Goal: Transaction & Acquisition: Purchase product/service

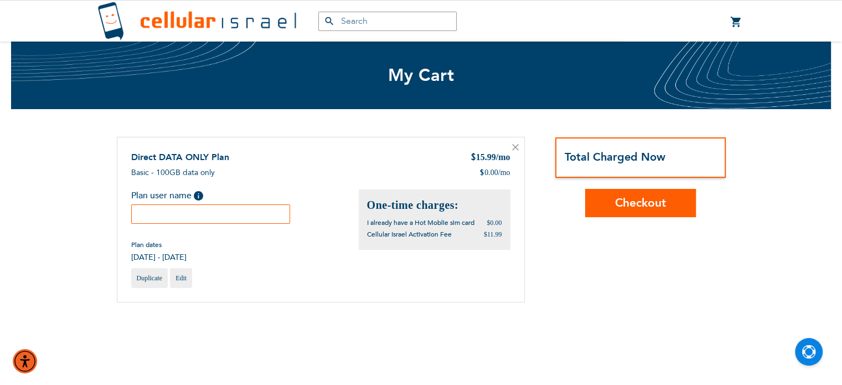
click at [217, 215] on input "text" at bounding box center [210, 213] width 159 height 19
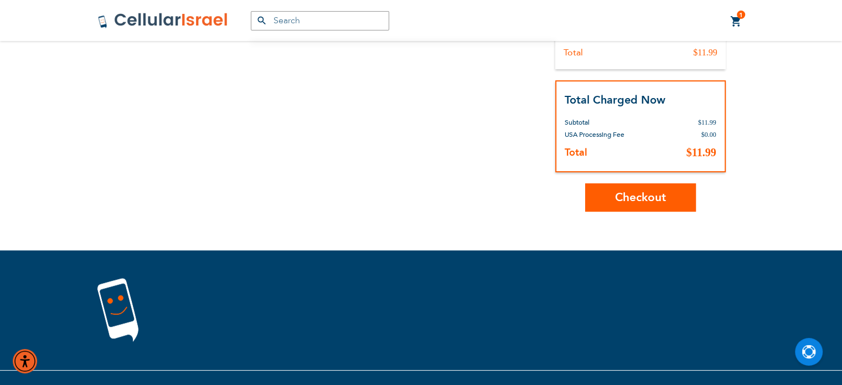
scroll to position [305, 0]
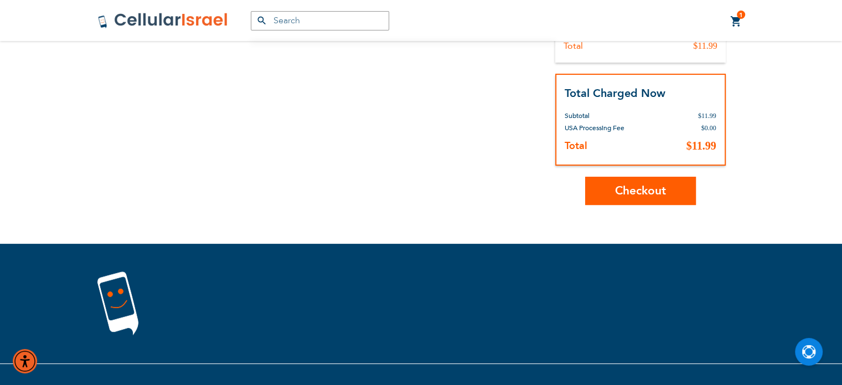
type input "Rivky Pfeffer"
click at [656, 191] on span "Checkout" at bounding box center [640, 191] width 51 height 16
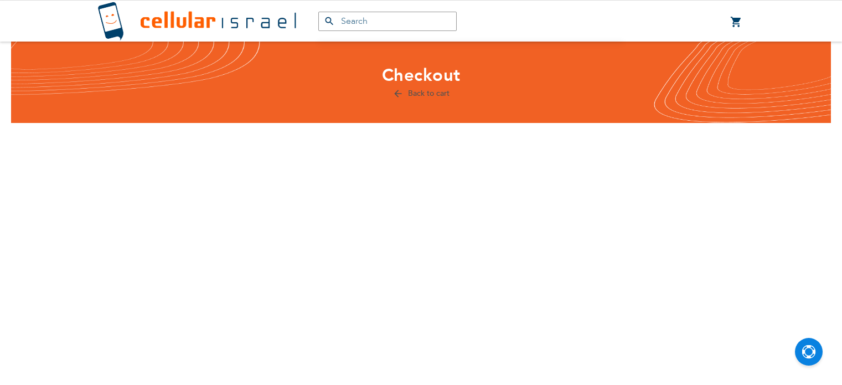
click at [479, 201] on section "Select Store Please select store. Store Address Pickup Time There is no pickup …" at bounding box center [420, 260] width 697 height 221
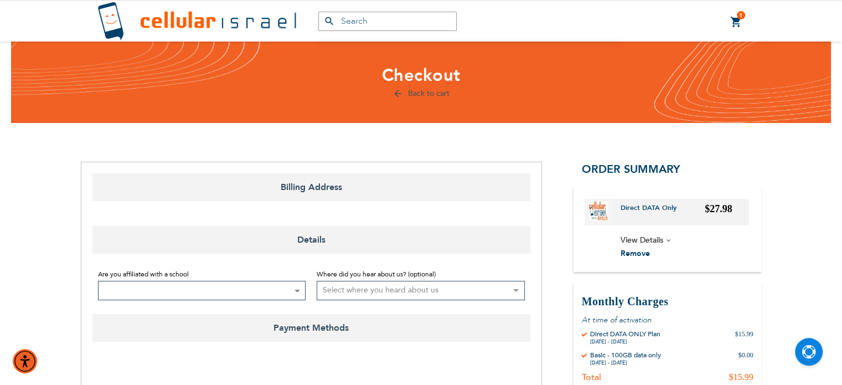
select select "US"
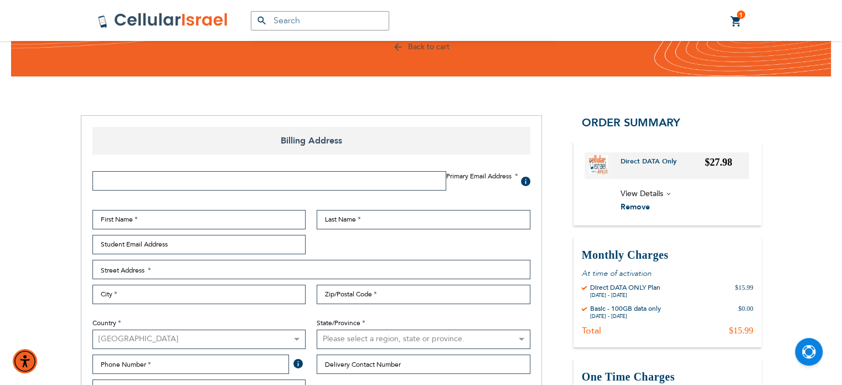
scroll to position [48, 0]
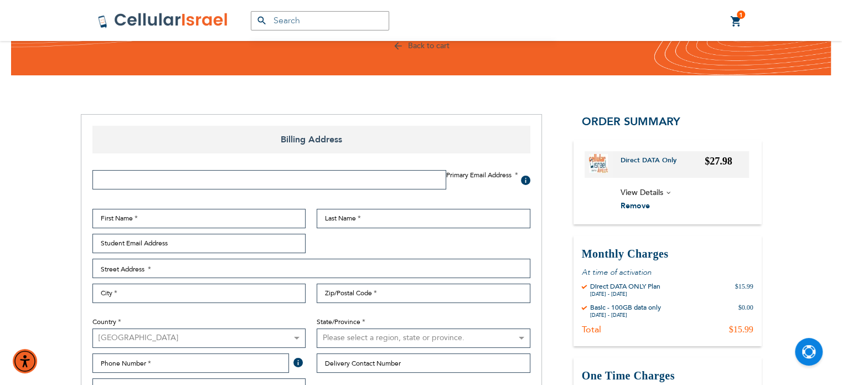
click at [212, 162] on div "Primary Email Address Tooltip We'll send your order confirmation here. Click He…" at bounding box center [311, 287] width 449 height 250
click at [190, 180] on input "Email Address" at bounding box center [269, 179] width 354 height 19
type input "[EMAIL_ADDRESS][DOMAIN_NAME]"
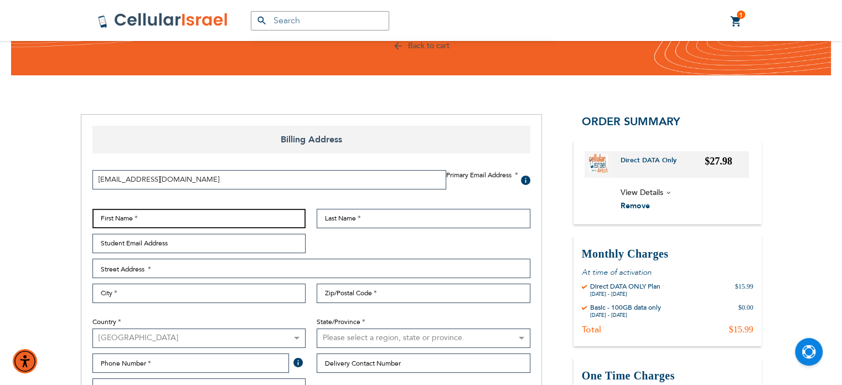
click at [144, 212] on input "First Name" at bounding box center [199, 218] width 214 height 19
type input "[PERSON_NAME]"
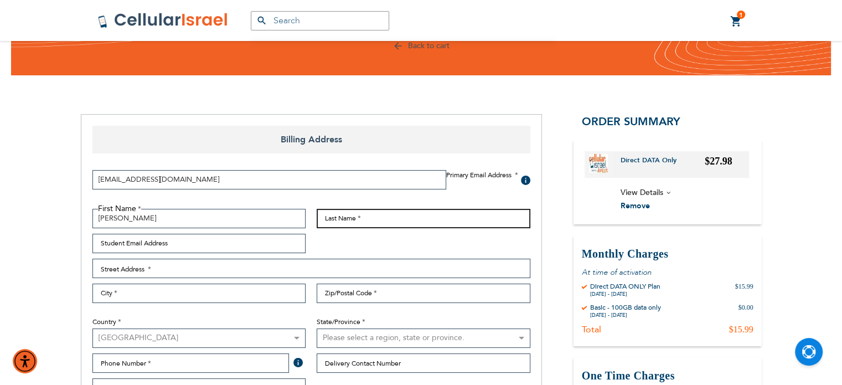
click at [341, 211] on input "Last Name" at bounding box center [423, 218] width 214 height 19
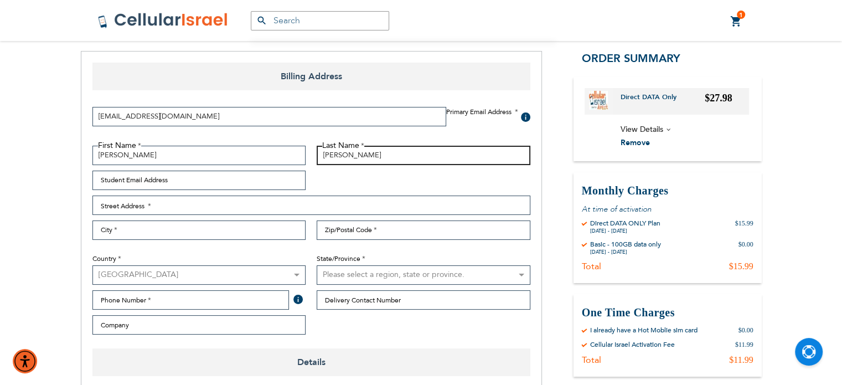
scroll to position [112, 0]
type input "[PERSON_NAME]"
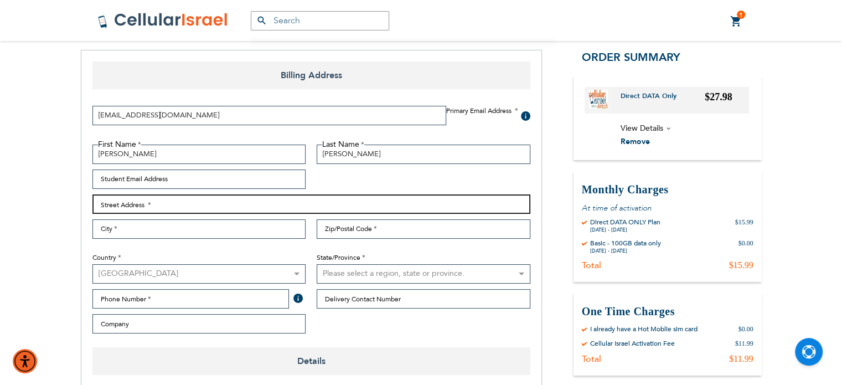
click at [139, 205] on input "Street Address: Line 1" at bounding box center [311, 203] width 438 height 19
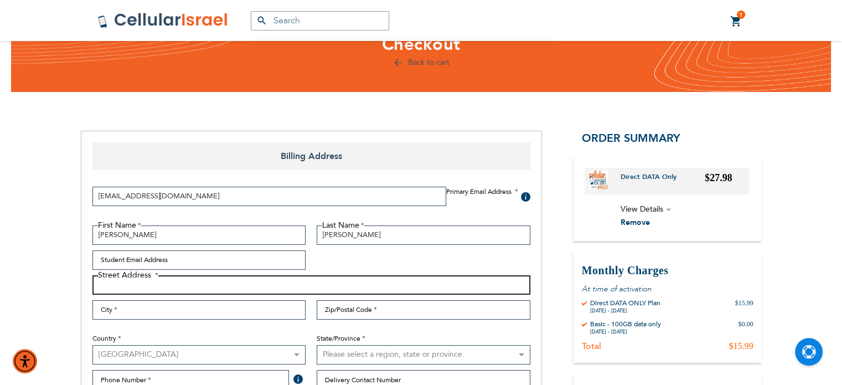
scroll to position [33, 0]
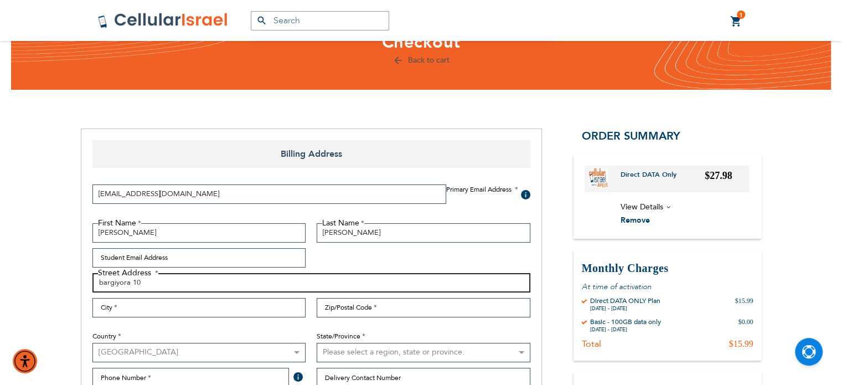
click at [101, 281] on input "bargiyora 10" at bounding box center [311, 282] width 438 height 19
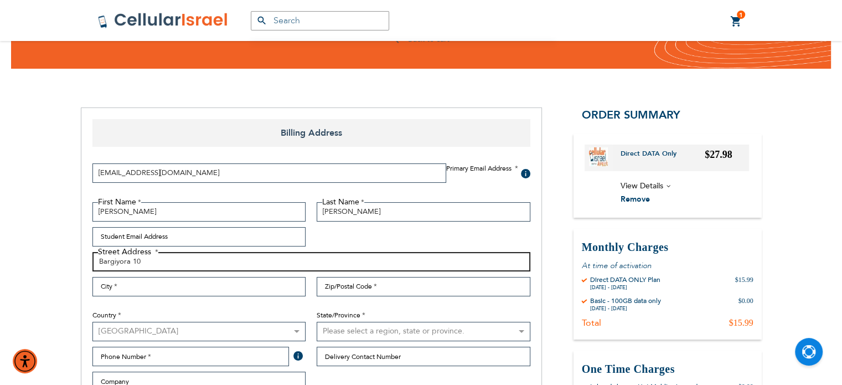
scroll to position [62, 0]
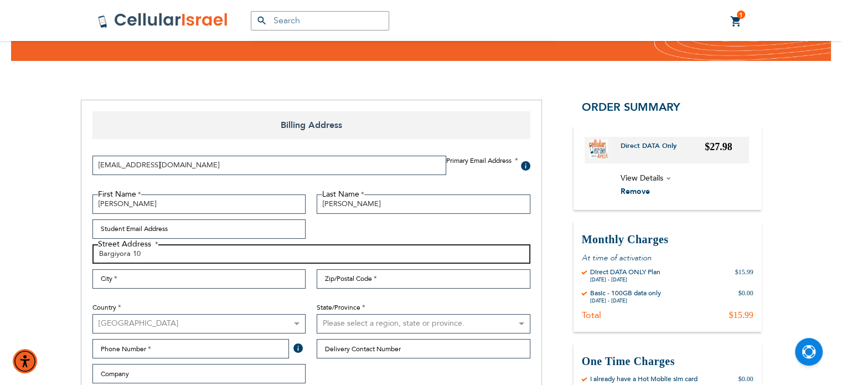
type input "Bargiyora 10"
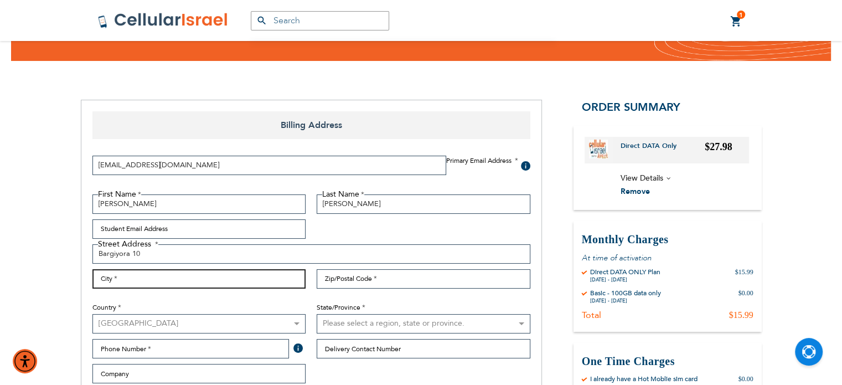
click at [208, 283] on input "City" at bounding box center [199, 278] width 214 height 19
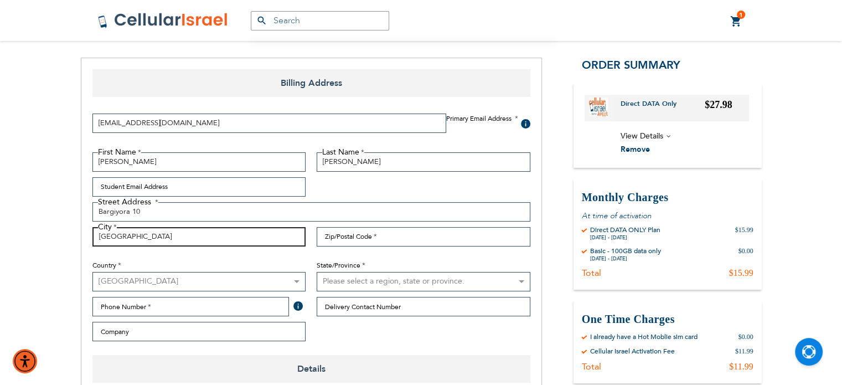
scroll to position [106, 0]
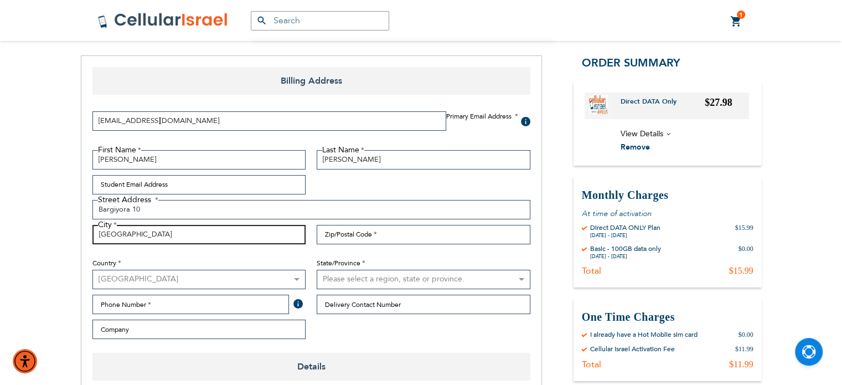
type input "[GEOGRAPHIC_DATA]"
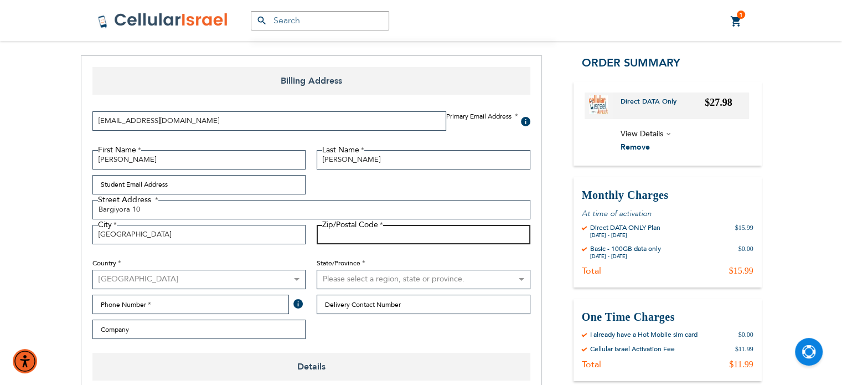
click at [385, 238] on input "Zip/Postal Code" at bounding box center [423, 234] width 214 height 19
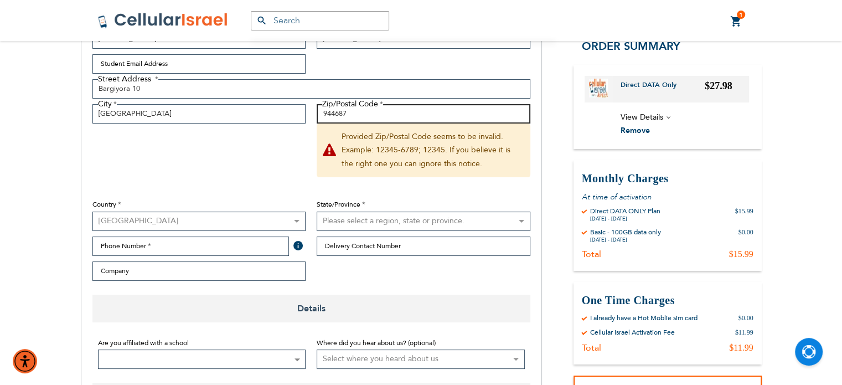
scroll to position [228, 0]
type input "944687"
click at [153, 217] on select "[GEOGRAPHIC_DATA] [GEOGRAPHIC_DATA] [GEOGRAPHIC_DATA] [GEOGRAPHIC_DATA] [GEOGRA…" at bounding box center [199, 219] width 214 height 19
select select "IL"
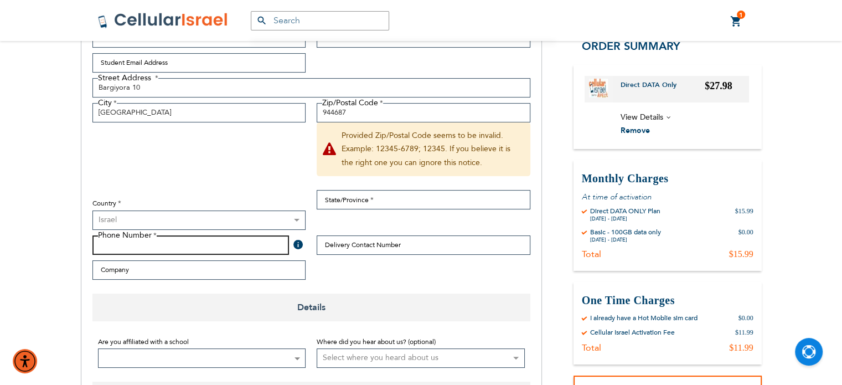
click at [155, 238] on input "Phone Number" at bounding box center [190, 244] width 197 height 19
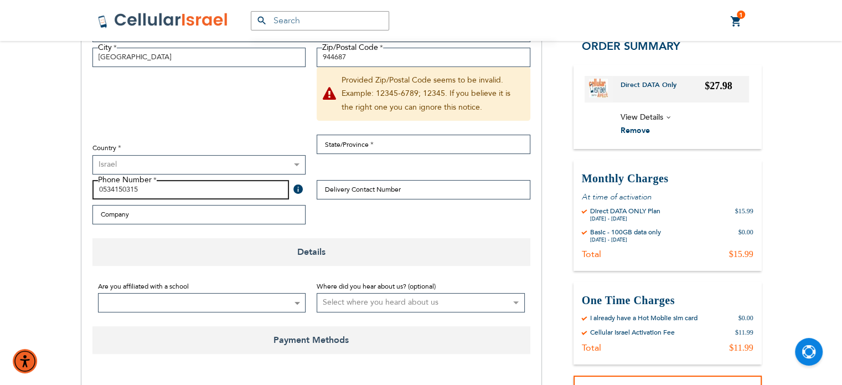
scroll to position [288, 0]
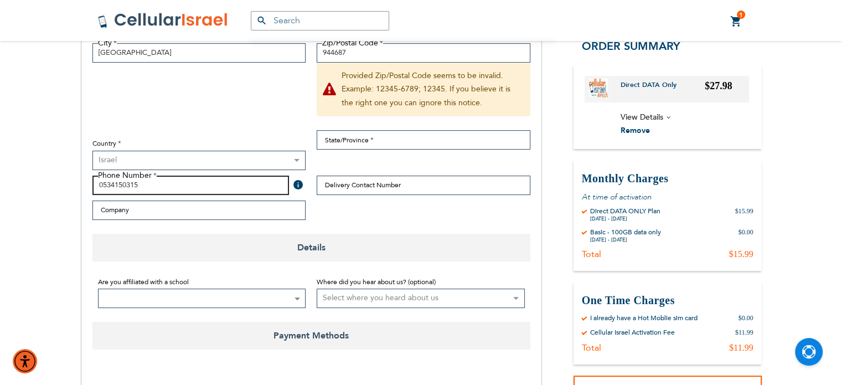
type input "0534150315"
click at [237, 75] on fieldset "First Name [GEOGRAPHIC_DATA] Last Name [PERSON_NAME] Student Email Address Stre…" at bounding box center [311, 96] width 449 height 257
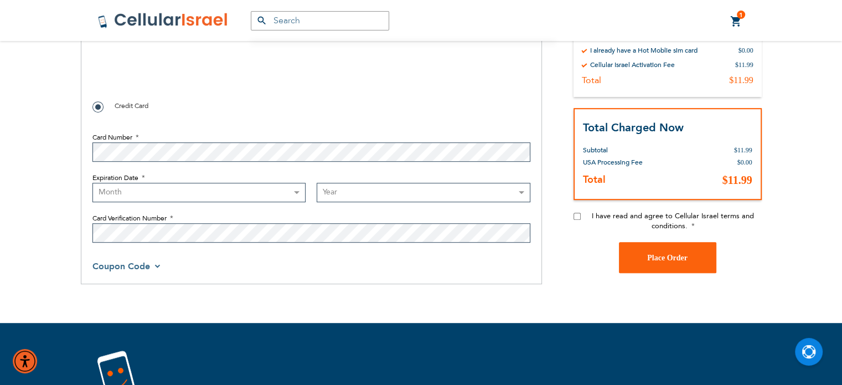
scroll to position [615, 0]
checkbox input "true"
select select "5"
select select "2029"
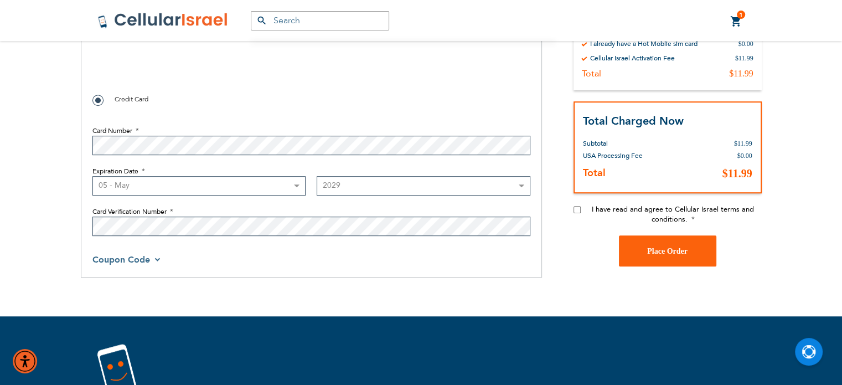
scroll to position [620, 0]
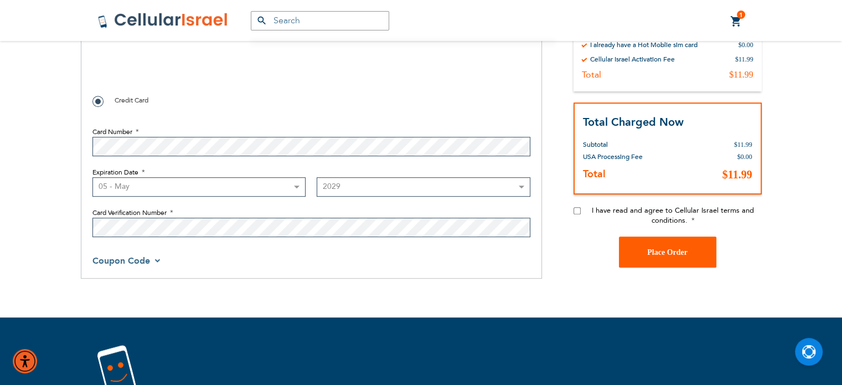
click at [684, 254] on span "Place Order" at bounding box center [667, 251] width 40 height 8
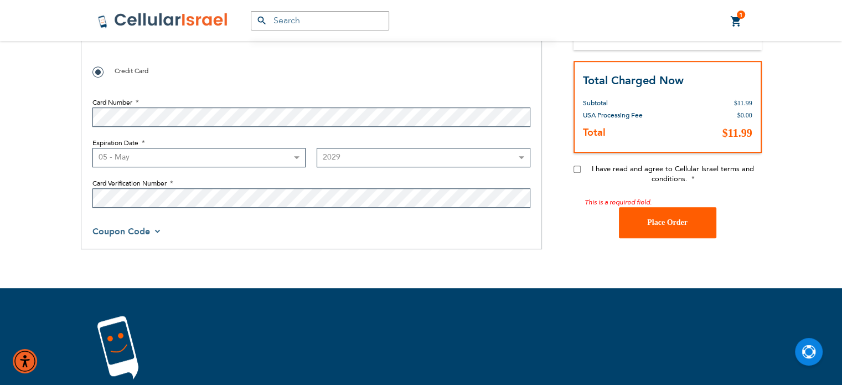
scroll to position [727, 0]
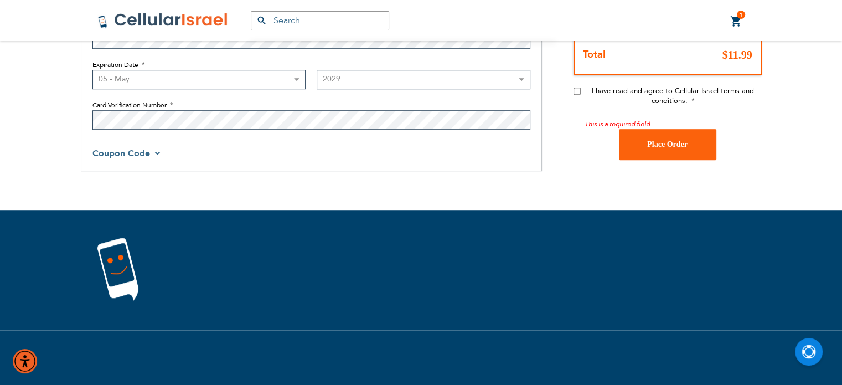
click at [576, 90] on input "I have read and agree to Cellular Israel terms and conditions." at bounding box center [576, 90] width 7 height 7
checkbox input "true"
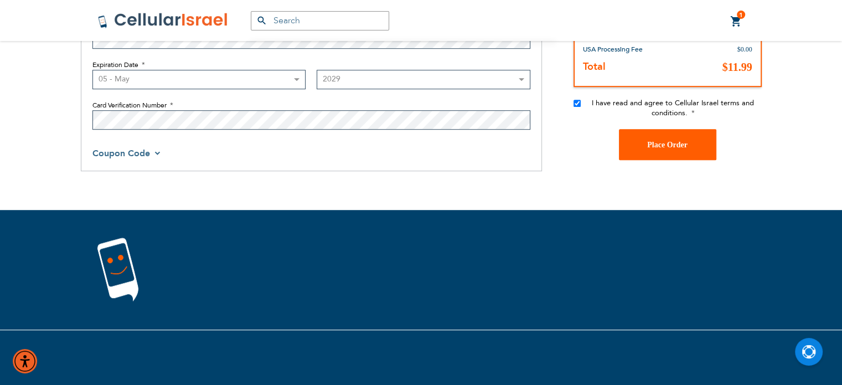
click at [667, 147] on span "Place Order" at bounding box center [667, 144] width 40 height 8
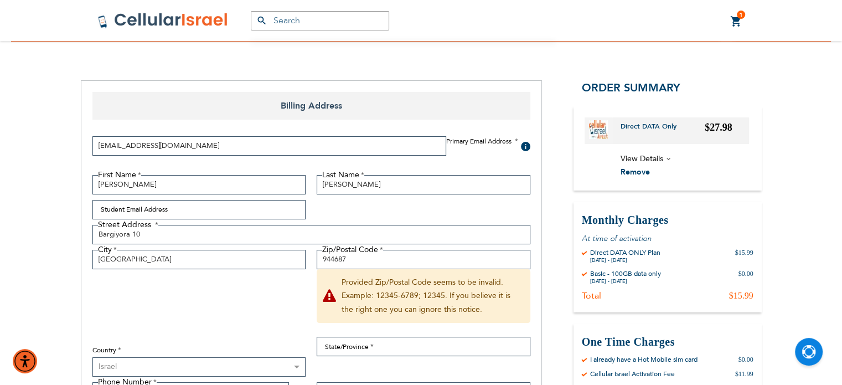
scroll to position [82, 0]
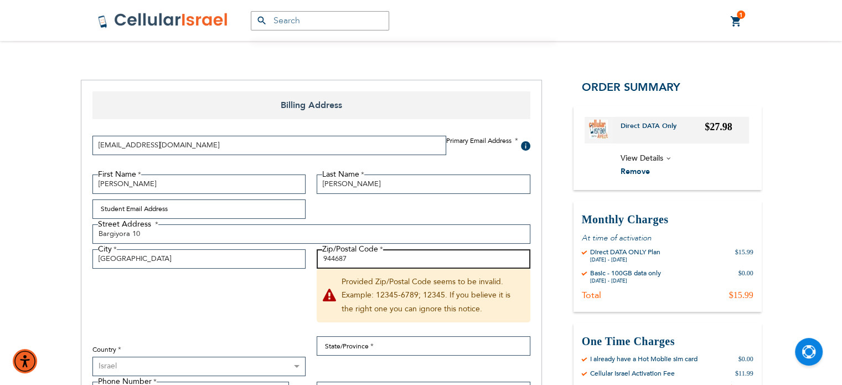
click at [349, 264] on input "944687" at bounding box center [423, 258] width 214 height 19
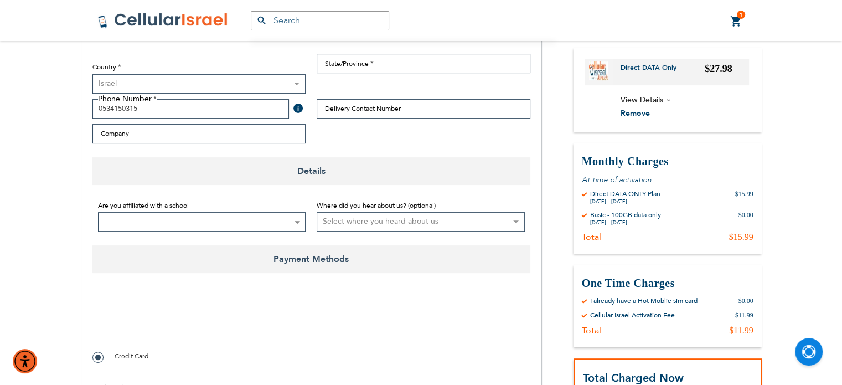
scroll to position [361, 0]
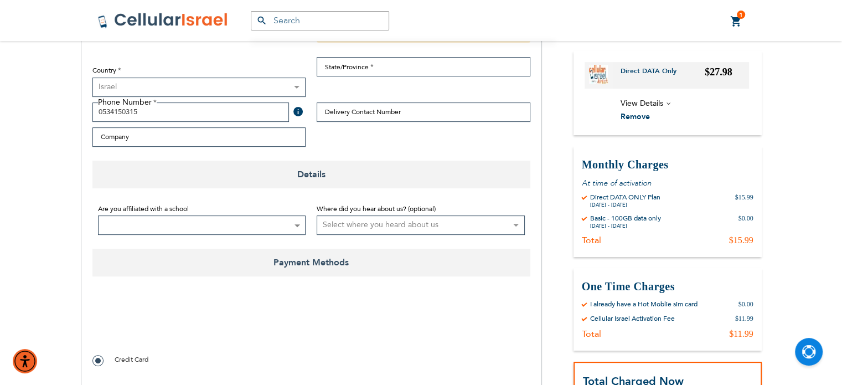
checkbox input "true"
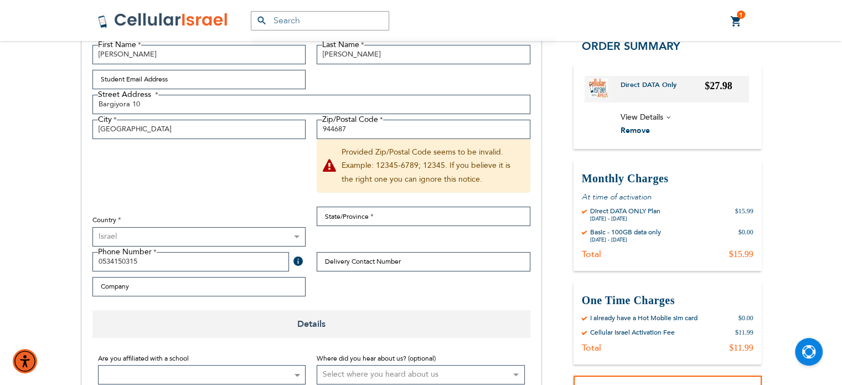
scroll to position [209, 0]
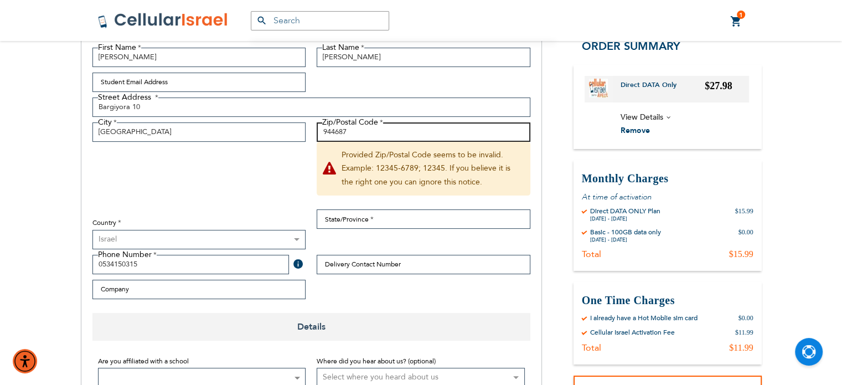
click at [359, 132] on input "944687" at bounding box center [423, 131] width 214 height 19
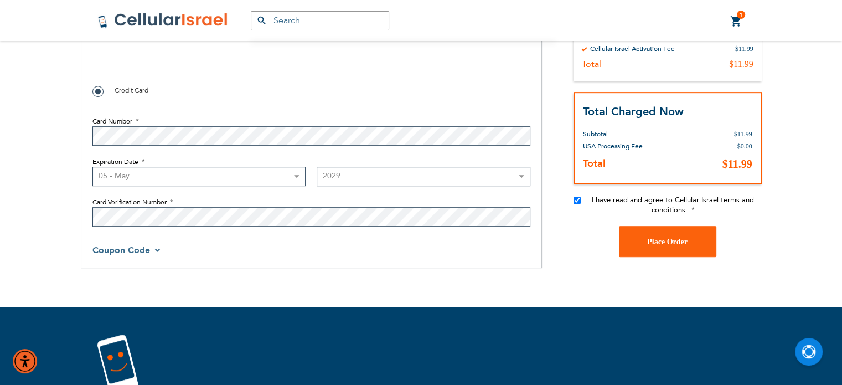
scroll to position [567, 0]
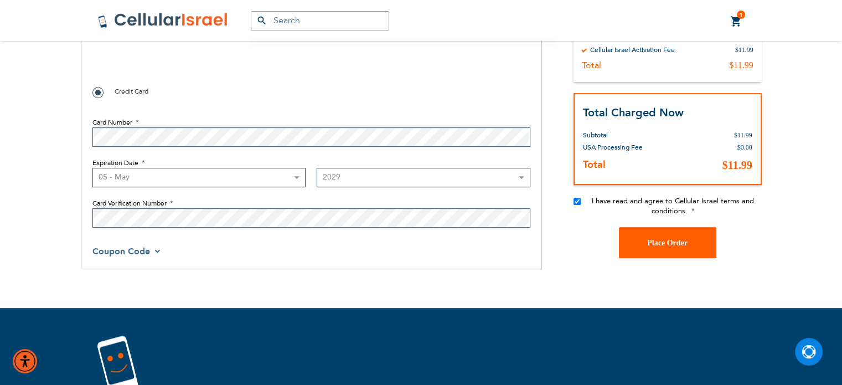
type input "9446742"
click at [664, 240] on span "Place Order" at bounding box center [667, 242] width 40 height 8
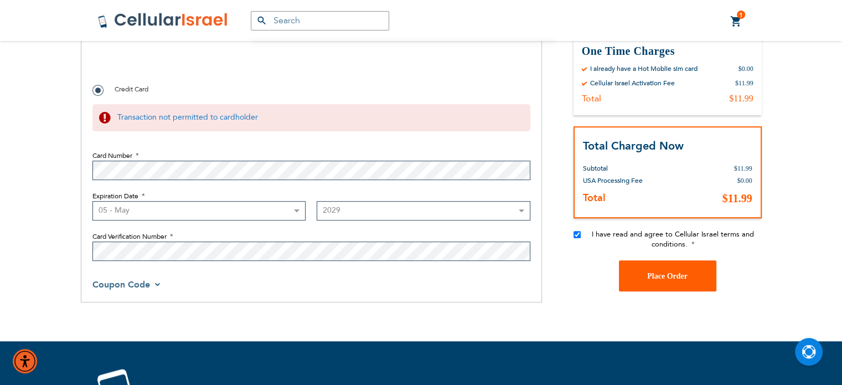
scroll to position [522, 0]
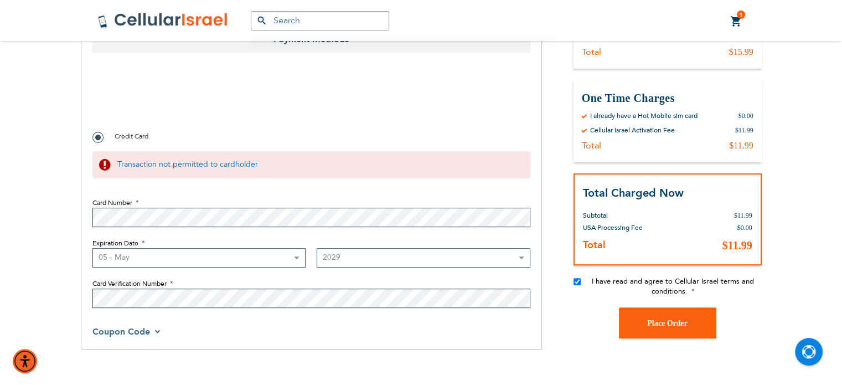
click at [138, 161] on div "Transaction not permitted to cardholder" at bounding box center [311, 164] width 438 height 27
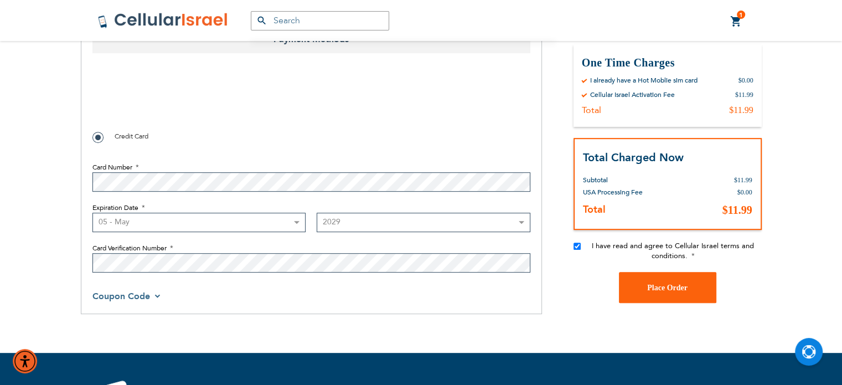
click at [138, 162] on div "Card Number" at bounding box center [311, 176] width 438 height 29
click at [204, 159] on fieldset "Card Number Expiration Date Month [DATE] - [DATE] - [DATE] - [DATE] - [DATE] - …" at bounding box center [311, 214] width 438 height 127
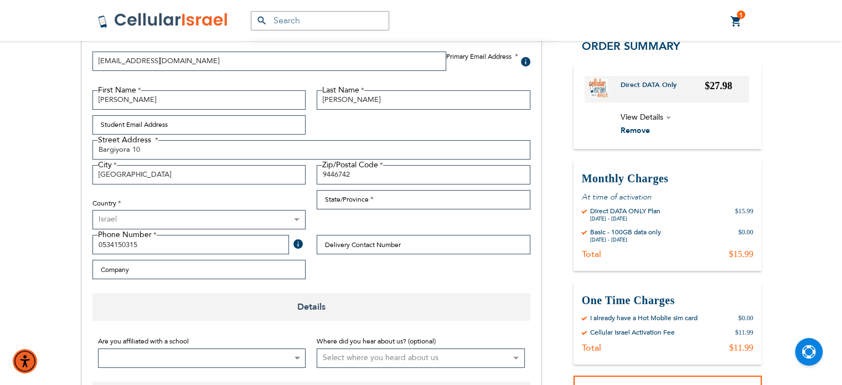
scroll to position [165, 0]
checkbox input "false"
